Goal: Transaction & Acquisition: Purchase product/service

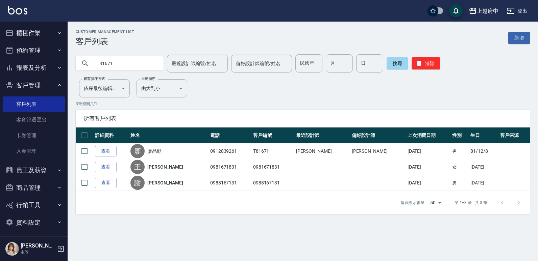
click at [116, 64] on input "81671" at bounding box center [126, 63] width 63 height 18
type input "8"
type input "0935996729"
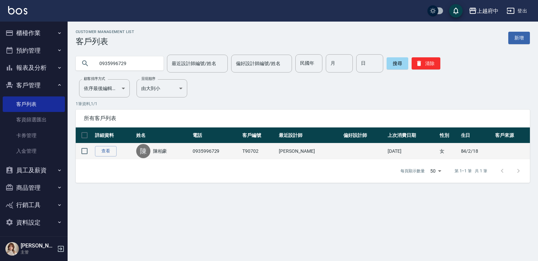
click at [110, 146] on td "查看" at bounding box center [113, 152] width 41 height 16
click at [110, 149] on link "查看" at bounding box center [106, 151] width 22 height 10
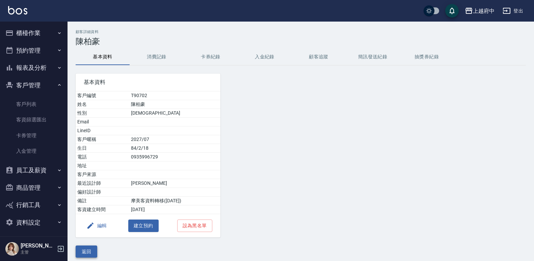
click at [86, 253] on button "返回" at bounding box center [87, 252] width 22 height 12
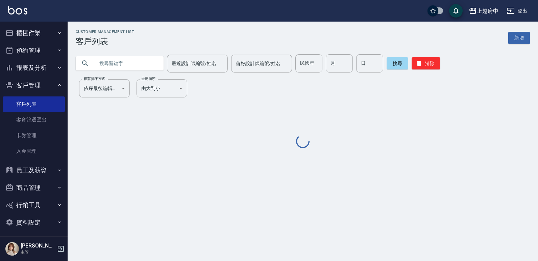
click at [138, 69] on input "text" at bounding box center [126, 63] width 63 height 18
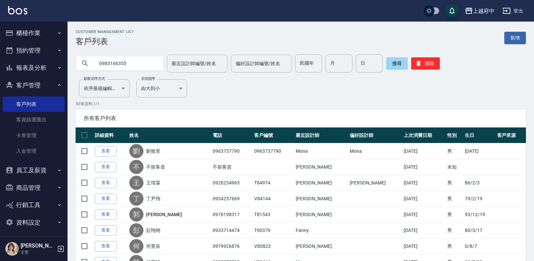
type input "0983166355"
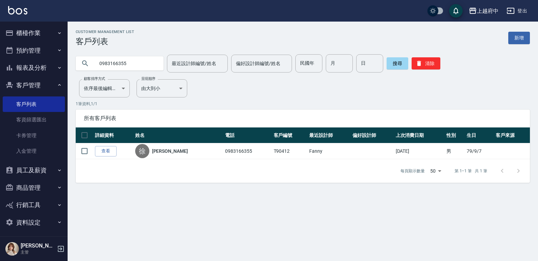
click at [111, 148] on link "查看" at bounding box center [106, 151] width 22 height 10
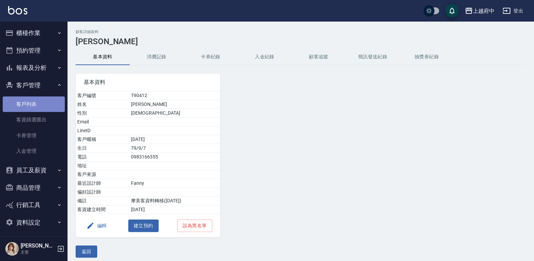
click at [42, 102] on link "客戶列表" at bounding box center [34, 105] width 62 height 16
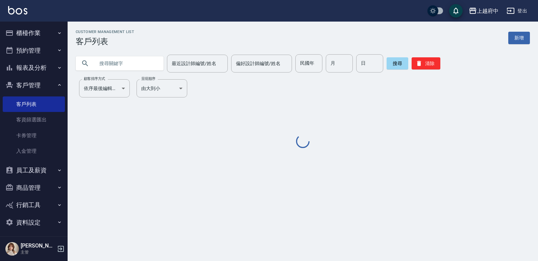
drag, startPoint x: 102, startPoint y: 65, endPoint x: 120, endPoint y: 32, distance: 36.4
click at [102, 64] on input "text" at bounding box center [126, 63] width 63 height 18
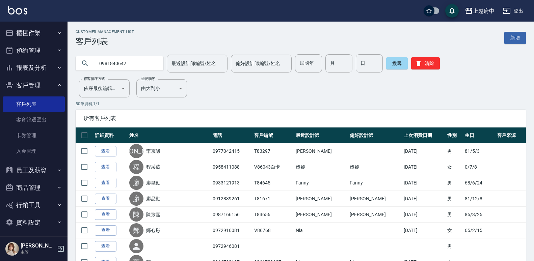
type input "0981840642"
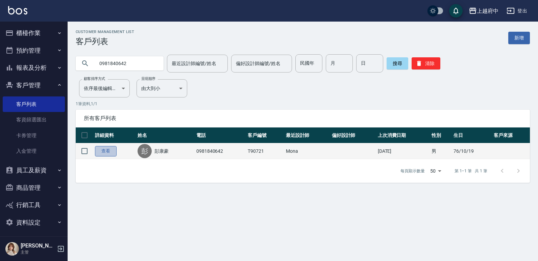
click at [110, 149] on link "查看" at bounding box center [106, 151] width 22 height 10
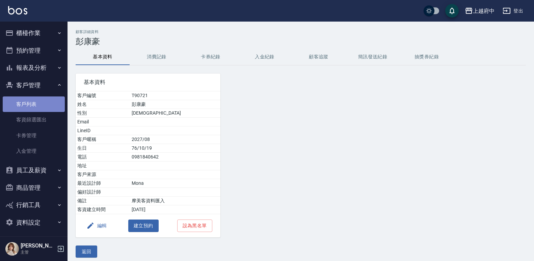
click at [34, 105] on link "客戶列表" at bounding box center [34, 105] width 62 height 16
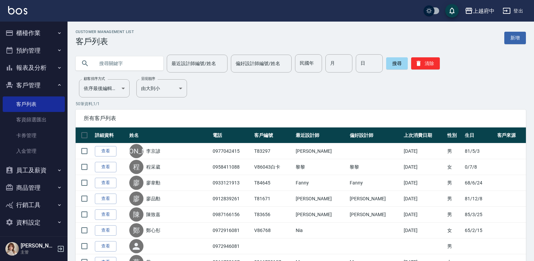
click at [145, 61] on input "text" at bounding box center [126, 63] width 63 height 18
type input "0983166355"
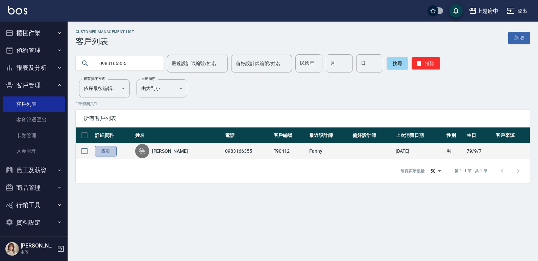
click at [112, 151] on link "查看" at bounding box center [106, 151] width 22 height 10
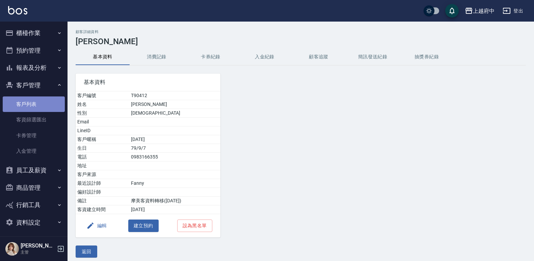
click at [42, 103] on link "客戶列表" at bounding box center [34, 105] width 62 height 16
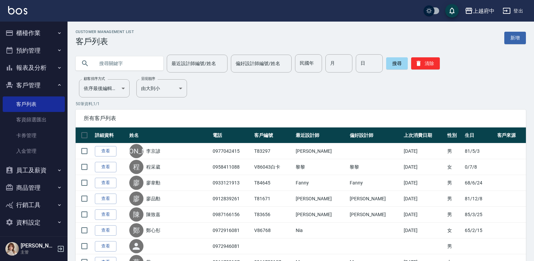
click at [128, 58] on input "text" at bounding box center [126, 63] width 63 height 18
type input "0965350193"
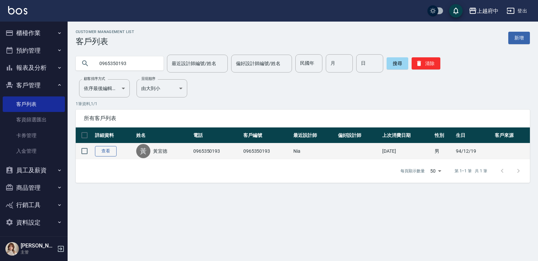
click at [110, 151] on link "查看" at bounding box center [106, 151] width 22 height 10
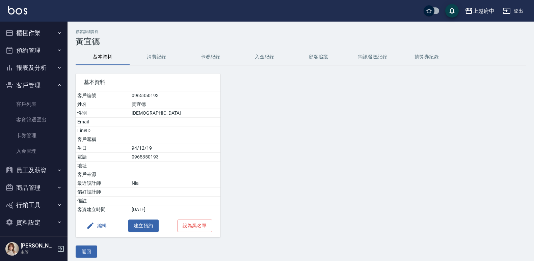
click at [165, 54] on button "消費記錄" at bounding box center [157, 57] width 54 height 16
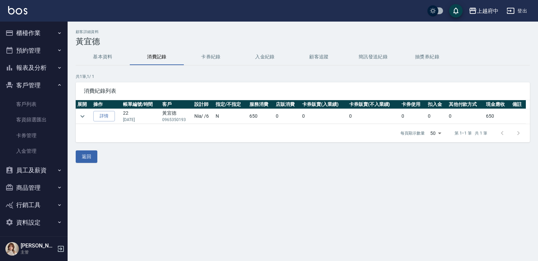
click at [104, 59] on button "基本資料" at bounding box center [103, 57] width 54 height 16
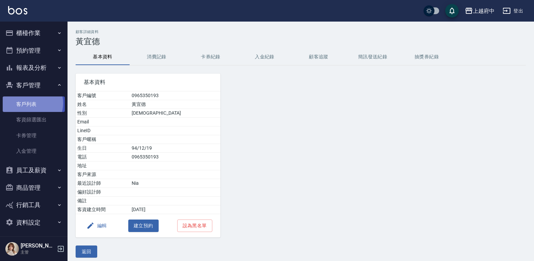
click at [30, 103] on link "客戶列表" at bounding box center [34, 105] width 62 height 16
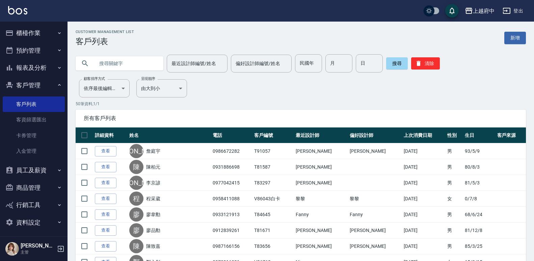
click at [109, 60] on input "text" at bounding box center [126, 63] width 63 height 18
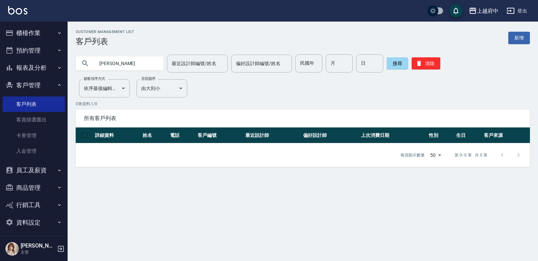
click at [106, 63] on input "[PERSON_NAME]" at bounding box center [126, 63] width 63 height 18
click at [107, 65] on input "[PERSON_NAME]" at bounding box center [126, 63] width 63 height 18
type input "張伯文"
drag, startPoint x: 117, startPoint y: 67, endPoint x: 87, endPoint y: 61, distance: 30.5
click at [87, 62] on div "張伯文" at bounding box center [120, 63] width 88 height 14
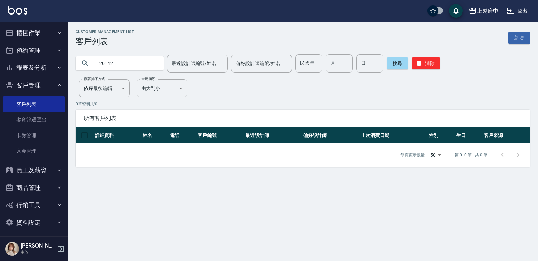
type input "20142"
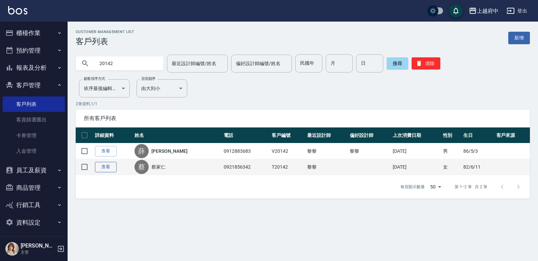
click at [100, 170] on link "查看" at bounding box center [106, 167] width 22 height 10
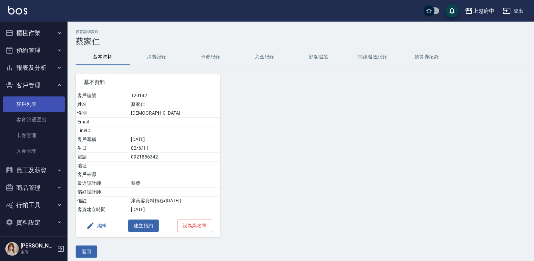
drag, startPoint x: 24, startPoint y: 104, endPoint x: 30, endPoint y: 106, distance: 6.4
click at [24, 104] on link "客戶列表" at bounding box center [34, 105] width 62 height 16
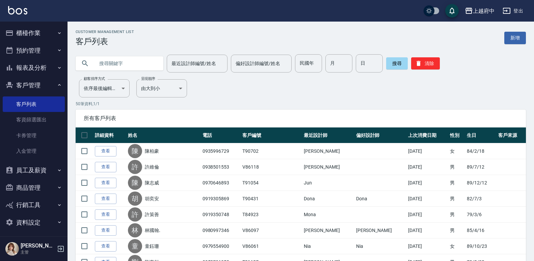
click at [142, 63] on input "text" at bounding box center [126, 63] width 63 height 18
type input "0989206578"
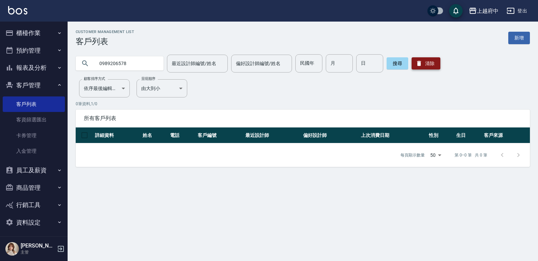
click at [411, 65] on button "清除" at bounding box center [425, 63] width 29 height 12
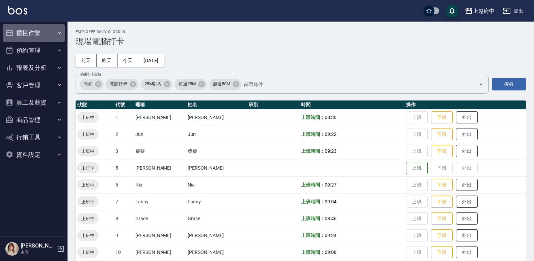
click at [32, 30] on button "櫃檯作業" at bounding box center [34, 33] width 62 height 18
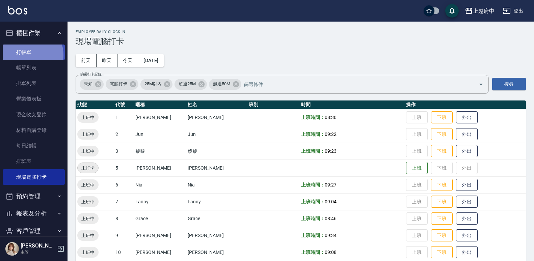
click at [26, 55] on link "打帳單" at bounding box center [34, 53] width 62 height 16
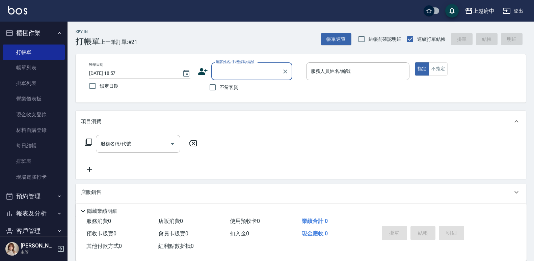
click at [203, 72] on icon at bounding box center [202, 71] width 9 height 7
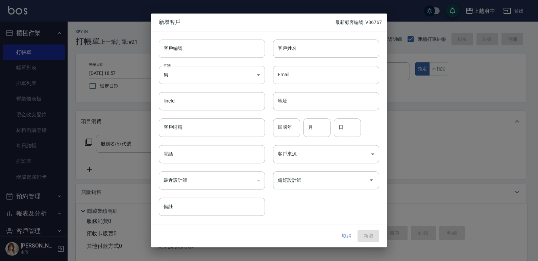
click at [187, 53] on input "客戶編號" at bounding box center [212, 49] width 106 height 18
type input "0989206578"
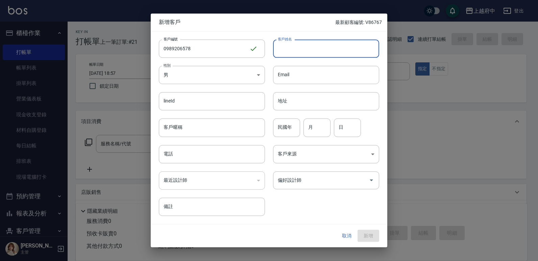
click at [281, 51] on input "客戶姓名" at bounding box center [326, 49] width 106 height 18
type input "張伯文"
click at [282, 132] on input "民國年" at bounding box center [286, 128] width 27 height 18
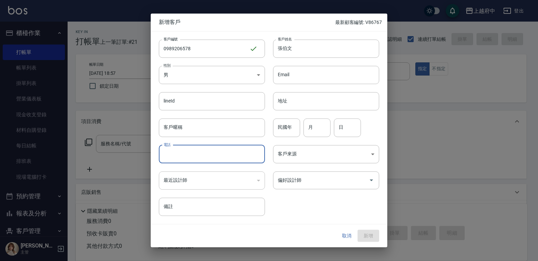
click at [201, 160] on input "電話" at bounding box center [212, 154] width 106 height 18
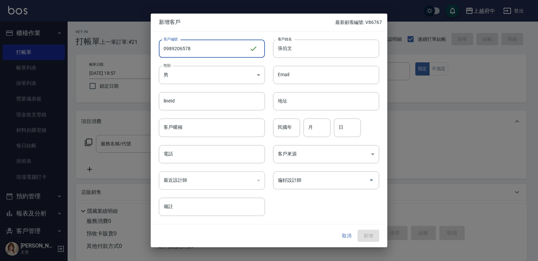
drag, startPoint x: 194, startPoint y: 48, endPoint x: 157, endPoint y: 52, distance: 37.3
click at [157, 52] on div "客戶編號 0989206578 ​ 客戶編號" at bounding box center [208, 44] width 114 height 26
click at [181, 159] on input "電話" at bounding box center [212, 154] width 106 height 18
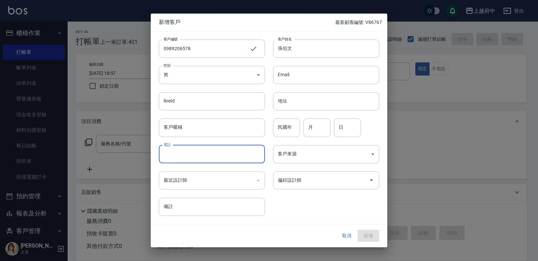
paste input "0989206578"
type input "0989206578"
click at [297, 201] on div "客戶編號 0989206578 ​ 客戶編號 客戶姓名 張伯文 客戶姓名 性別 男 MALE 性別 Email Email lineId lineId 地址 …" at bounding box center [265, 123] width 228 height 185
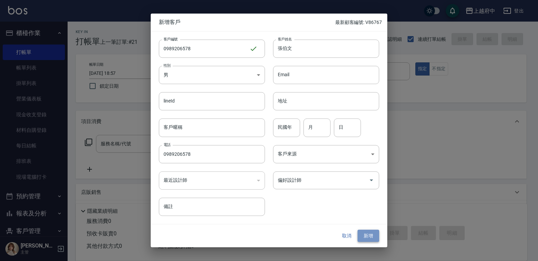
click at [367, 234] on button "新增" at bounding box center [368, 236] width 22 height 12
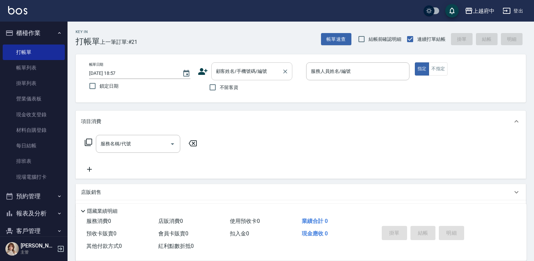
click at [242, 77] on input "顧客姓名/手機號碼/編號" at bounding box center [246, 72] width 65 height 12
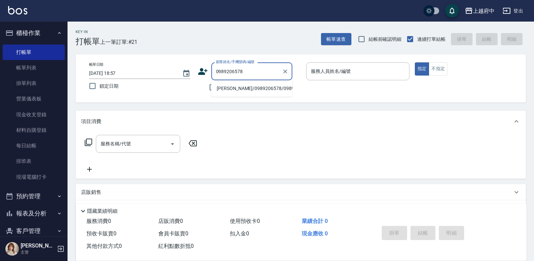
click at [239, 94] on li "張伯文/0989206578/0989206578" at bounding box center [251, 88] width 81 height 11
type input "張伯文/0989206578/0989206578"
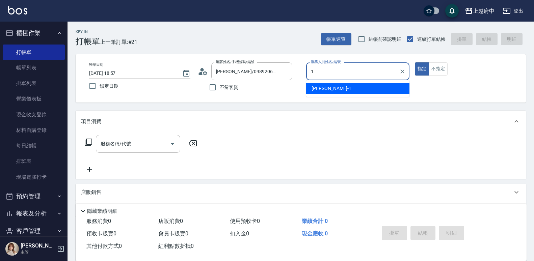
type input "1"
type button "true"
type input "Annie -1"
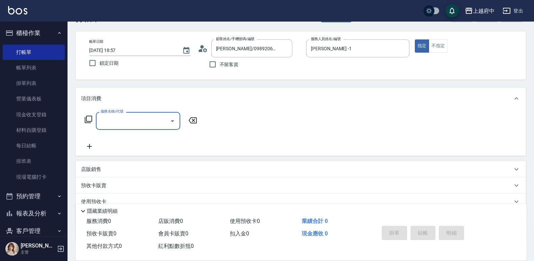
scroll to position [34, 0]
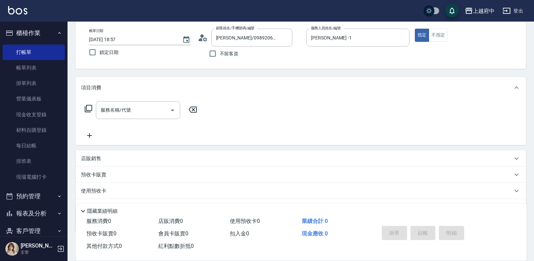
click at [97, 158] on p "店販銷售" at bounding box center [91, 158] width 20 height 7
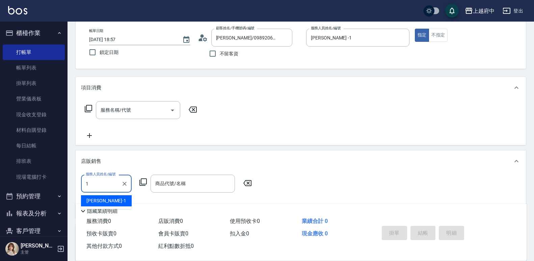
type input "Annie -1"
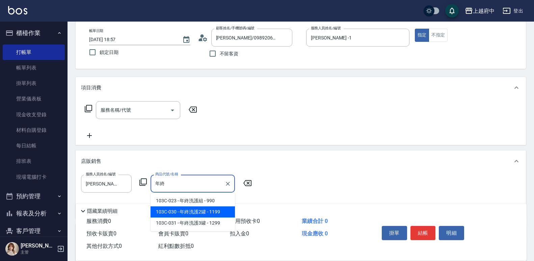
click at [185, 211] on span "103C-030 - 年終洗護2罐 - 1199" at bounding box center [193, 212] width 84 height 11
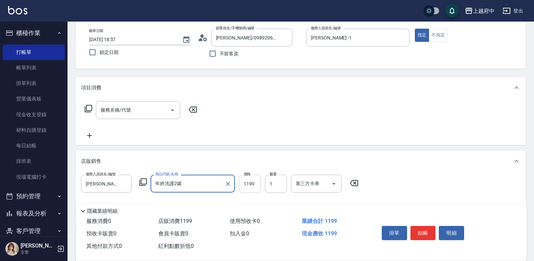
type input "年終洗護2罐"
click at [253, 187] on input "1199" at bounding box center [250, 184] width 22 height 18
type input "640"
click at [243, 159] on div "店販銷售" at bounding box center [297, 161] width 432 height 7
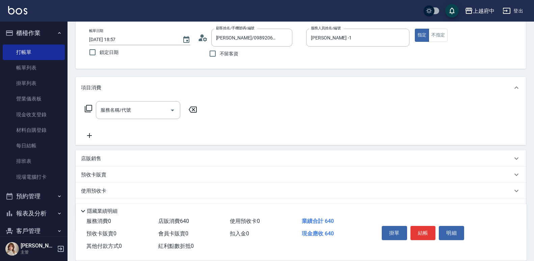
click at [219, 164] on div "店販銷售" at bounding box center [301, 159] width 451 height 16
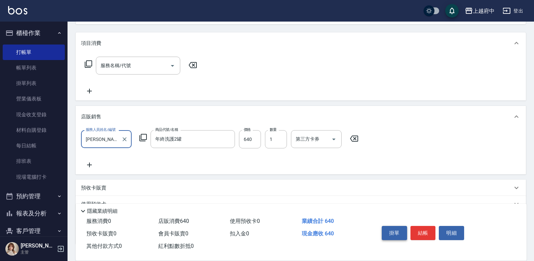
scroll to position [101, 0]
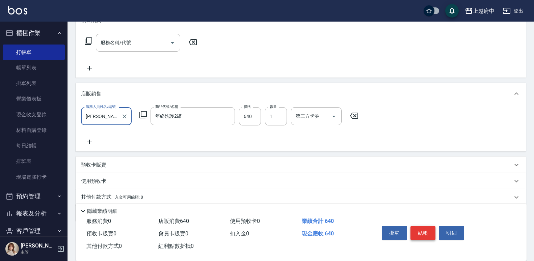
click at [420, 231] on button "結帳" at bounding box center [423, 233] width 25 height 14
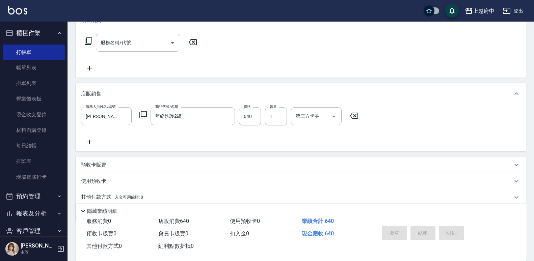
type input "2025/10/10 18:59"
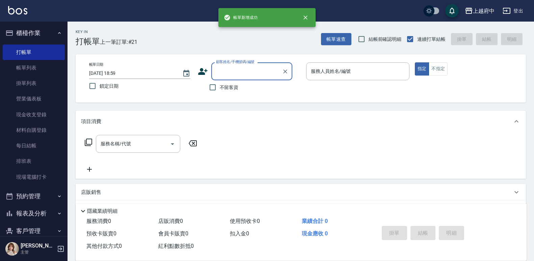
scroll to position [0, 0]
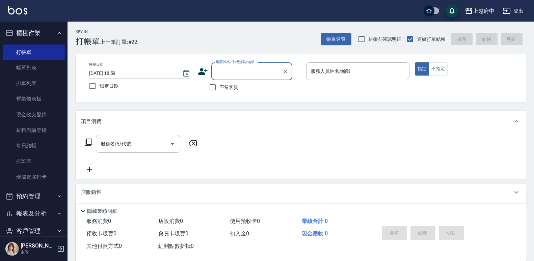
type input "ㄔ"
type input "t"
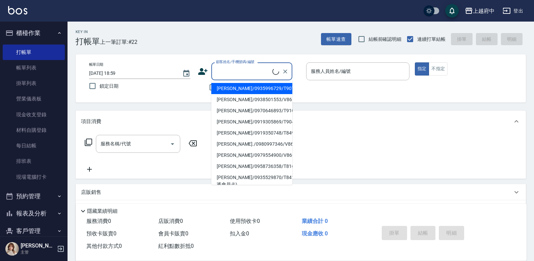
type input "ㄔ"
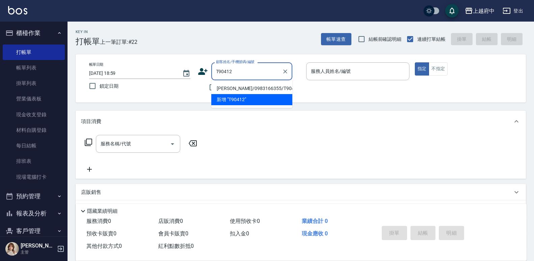
click at [233, 84] on li "徐錦毅/0983166355/T90412" at bounding box center [251, 88] width 81 height 11
type input "徐錦毅/0983166355/T90412"
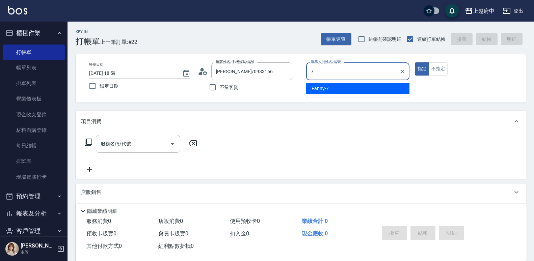
type input "Fanny-7"
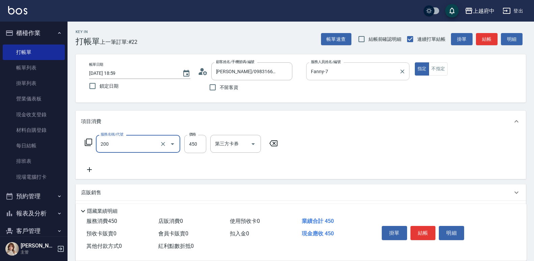
type input "有機洗髮(200)"
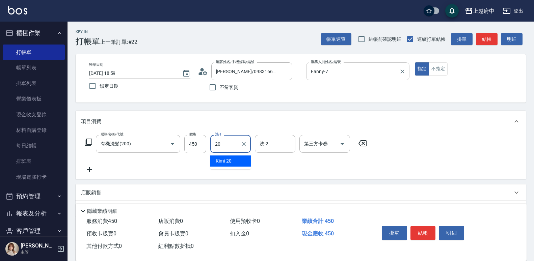
type input "Kimi-20"
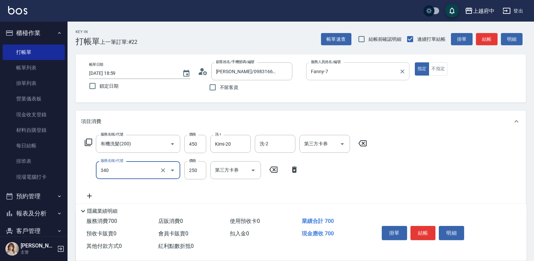
type input "剪髮(340)"
type input "180"
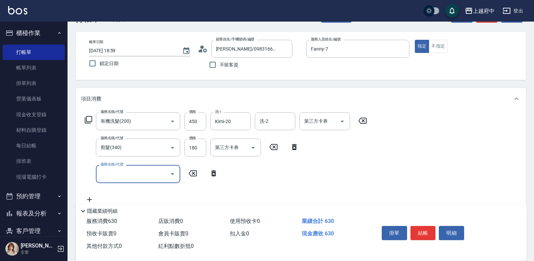
scroll to position [34, 0]
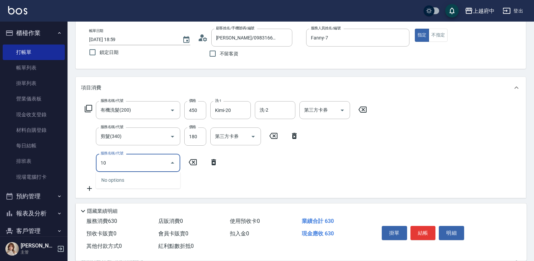
type input "1"
type input "加強補色(201)"
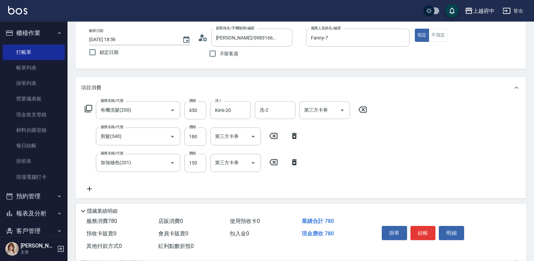
click at [303, 192] on div "服務名稱/代號 有機洗髮(200) 服務名稱/代號 價格 450 價格 洗-1 Kimi-20 洗-1 洗-2 洗-2 第三方卡券 第三方卡券 服務名稱/代號…" at bounding box center [226, 147] width 290 height 92
click at [426, 231] on button "結帳" at bounding box center [423, 233] width 25 height 14
type input "2025/10/10 19:02"
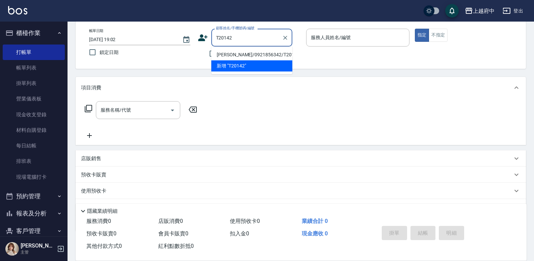
click at [231, 51] on li "蔡家仁/0921856342/T20142" at bounding box center [251, 54] width 81 height 11
type input "蔡家仁/0921856342/T20142"
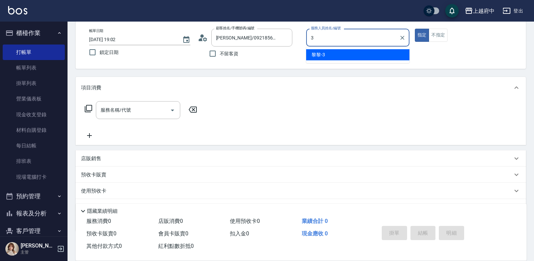
type input "黎黎-3"
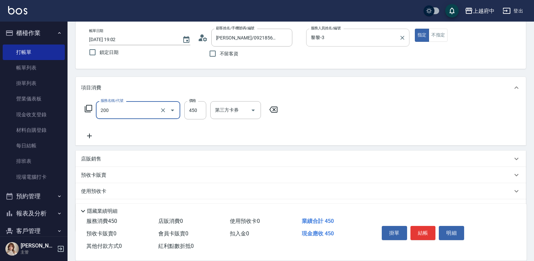
type input "有機洗髮(200)"
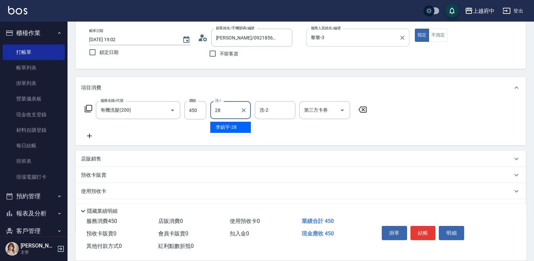
type input "李鎮宇-28"
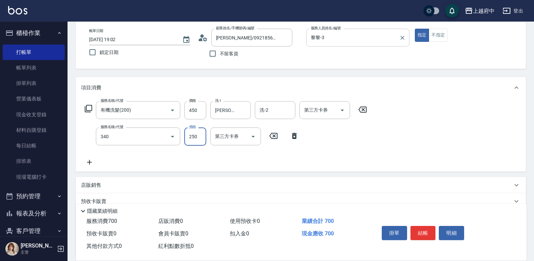
type input "剪髮(340)"
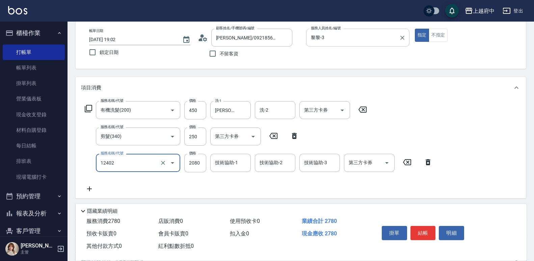
type input "染髮M(12402)"
type input "2270"
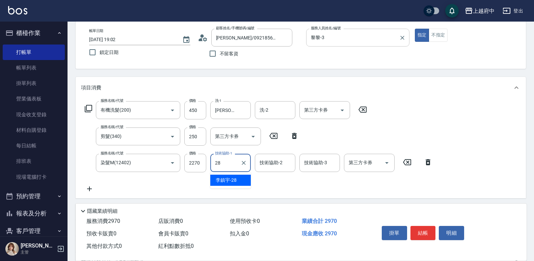
type input "李鎮宇-28"
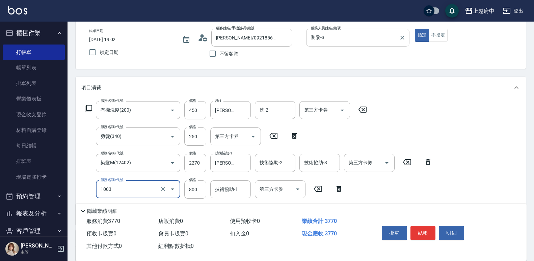
type input "+升級結構染 (含隔離)(1003)"
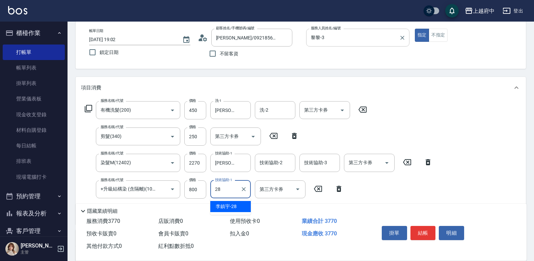
type input "李鎮宇-28"
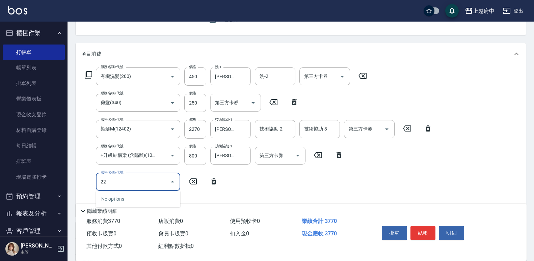
type input "2"
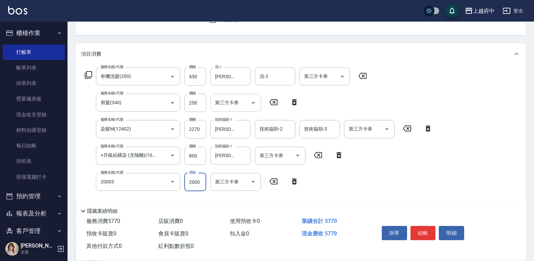
type input "M3D護髮(20003)"
type input "2208"
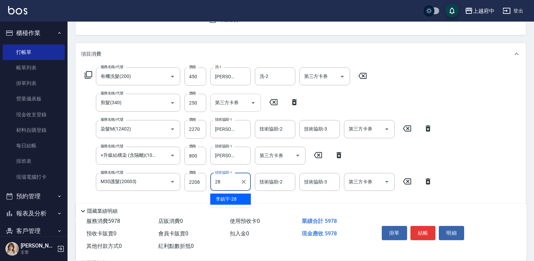
type input "李鎮宇-28"
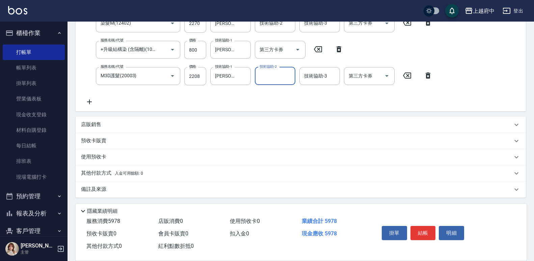
scroll to position [175, 0]
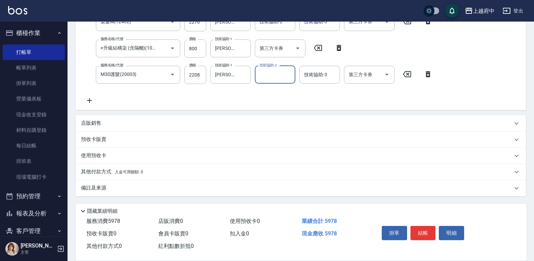
click at [99, 171] on p "其他付款方式 入金可用餘額: 0" at bounding box center [112, 172] width 62 height 7
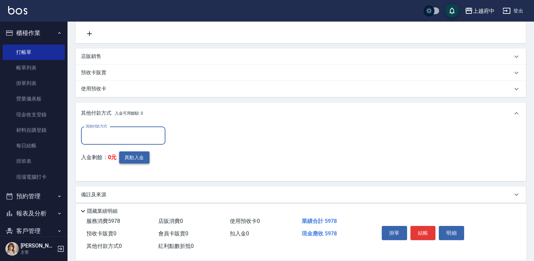
scroll to position [242, 0]
click at [128, 136] on input "其他付款方式" at bounding box center [123, 135] width 78 height 12
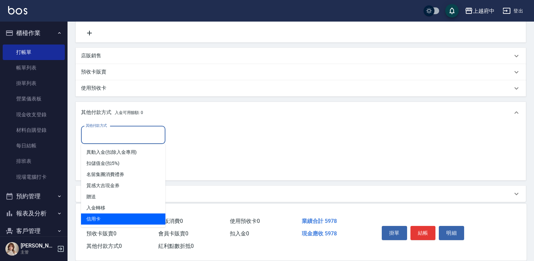
click at [96, 219] on span "信用卡" at bounding box center [123, 219] width 84 height 11
type input "信用卡"
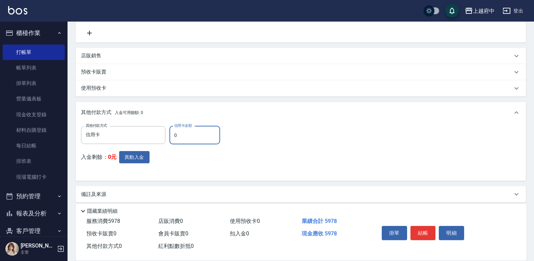
drag, startPoint x: 185, startPoint y: 136, endPoint x: 166, endPoint y: 133, distance: 18.8
click at [166, 133] on div "其他付款方式 信用卡 其他付款方式 信用卡金額 0 信用卡金額" at bounding box center [152, 135] width 143 height 18
type input "5978"
click at [244, 161] on div "其他付款方式 信用卡 其他付款方式 信用卡金額 5978 信用卡金額 入金剩餘： 0元 異動入金" at bounding box center [301, 151] width 440 height 50
click at [429, 231] on button "結帳" at bounding box center [423, 233] width 25 height 14
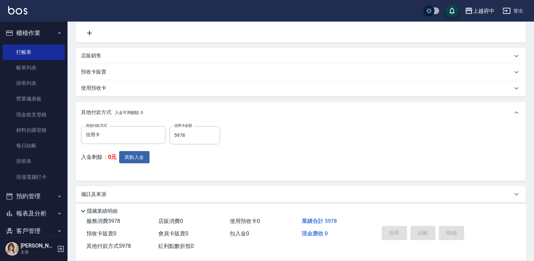
type input "2025/10/10 19:03"
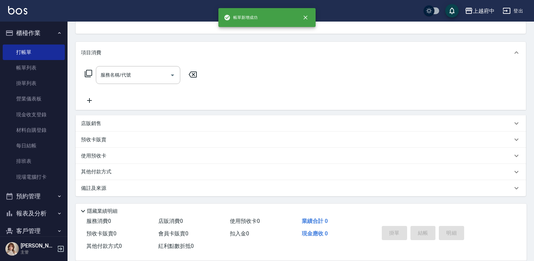
scroll to position [0, 0]
